Goal: Task Accomplishment & Management: Manage account settings

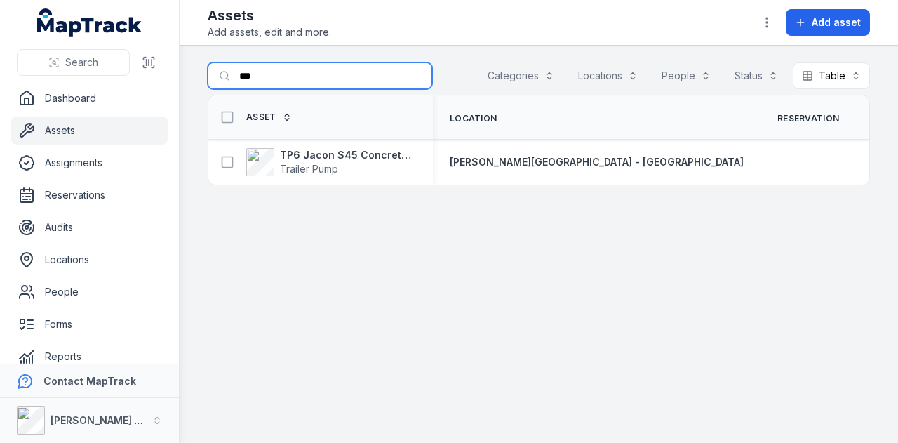
click at [279, 72] on input "***" at bounding box center [320, 75] width 225 height 27
type input "*"
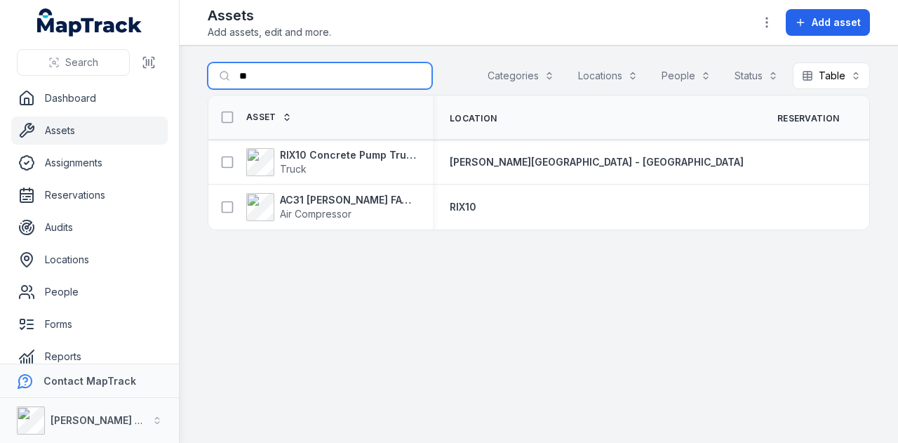
type input "*"
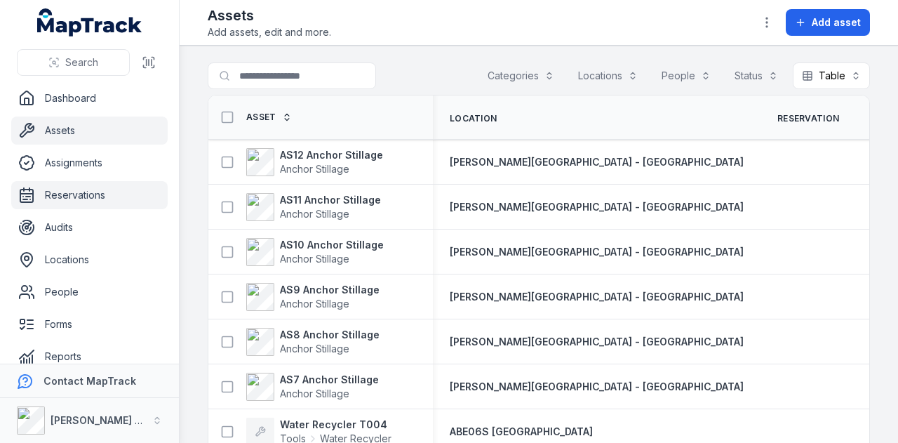
click at [93, 186] on link "Reservations" at bounding box center [89, 195] width 157 height 28
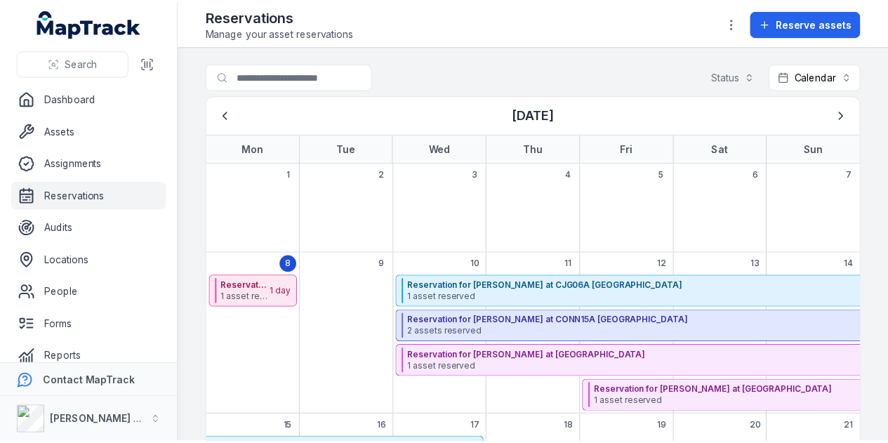
scroll to position [140, 0]
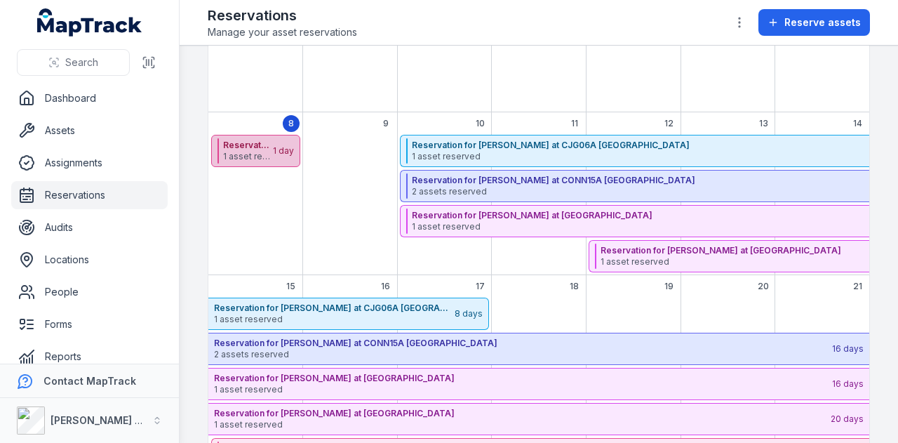
click at [251, 158] on span "1 asset reserved" at bounding box center [247, 156] width 48 height 11
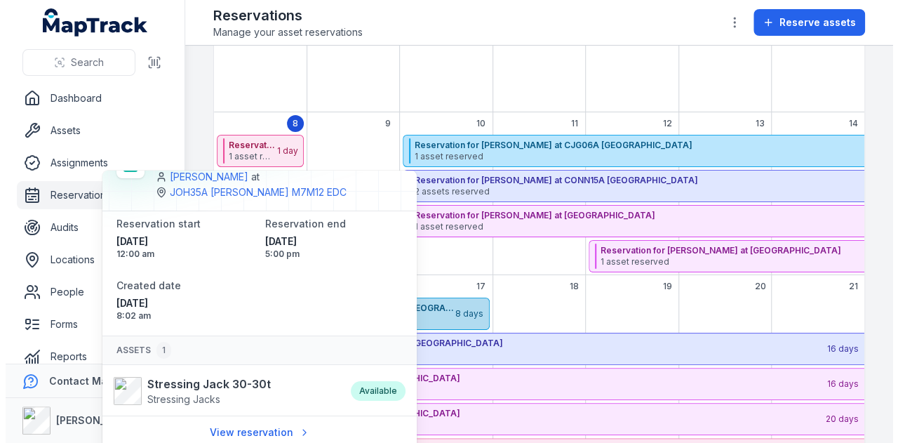
scroll to position [0, 0]
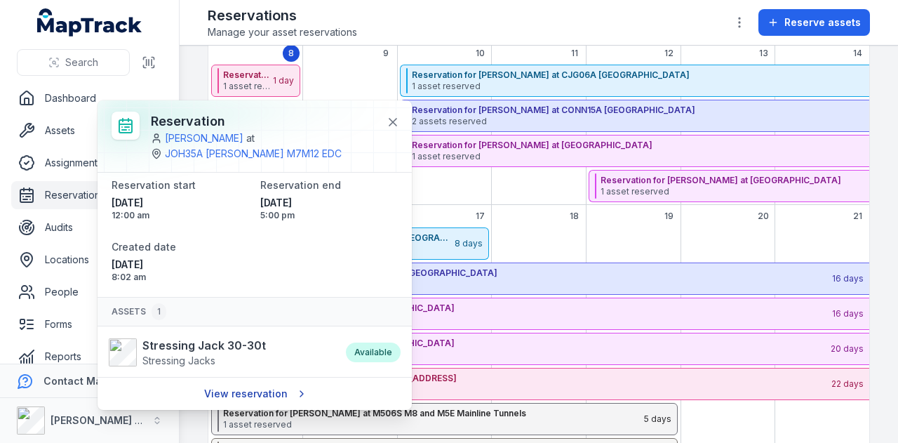
click at [277, 397] on link "View reservation" at bounding box center [254, 393] width 119 height 27
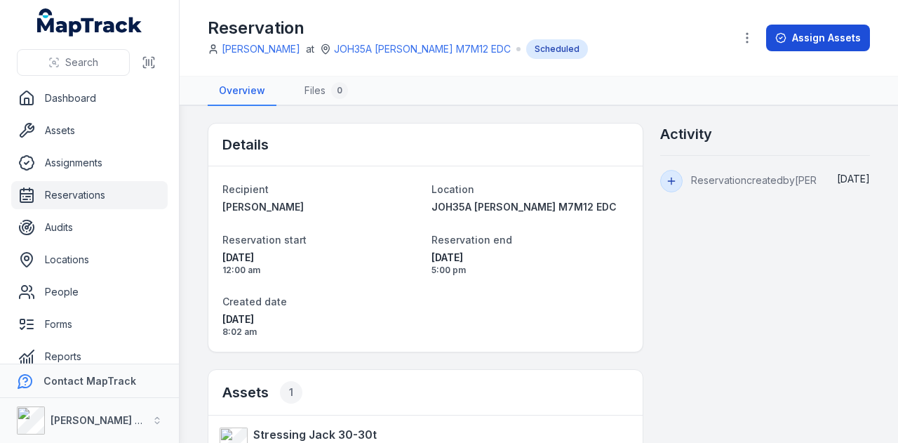
click at [817, 41] on button "Assign Assets" at bounding box center [818, 38] width 104 height 27
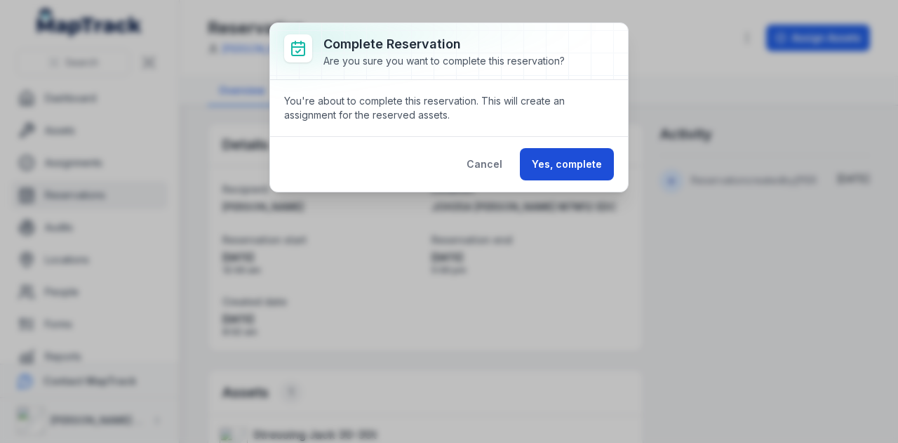
click at [570, 159] on button "Yes, complete" at bounding box center [567, 164] width 94 height 32
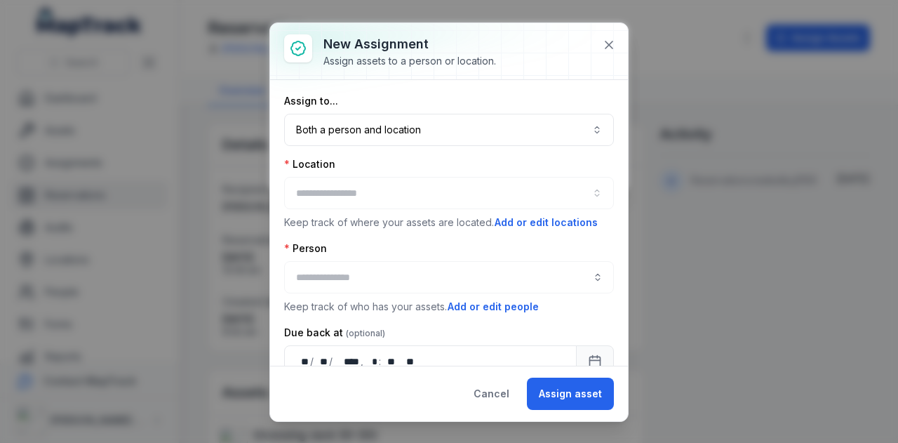
type input "**********"
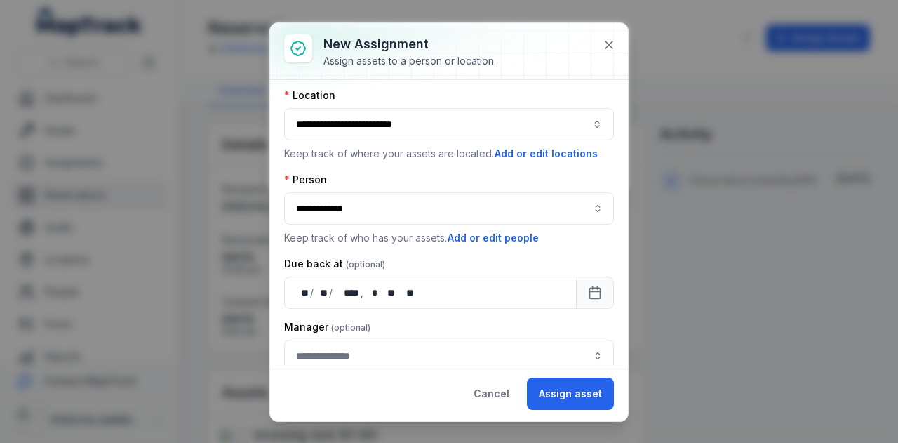
scroll to position [113, 0]
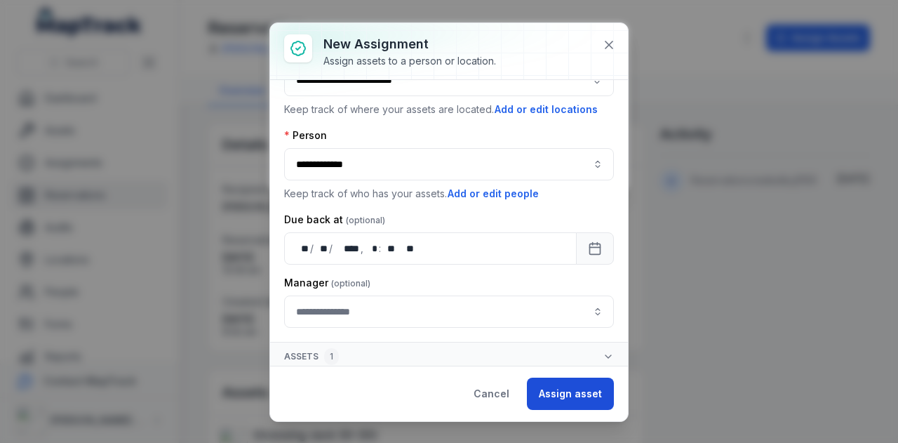
click at [578, 390] on button "Assign asset" at bounding box center [570, 394] width 87 height 32
